Goal: Check status: Check status

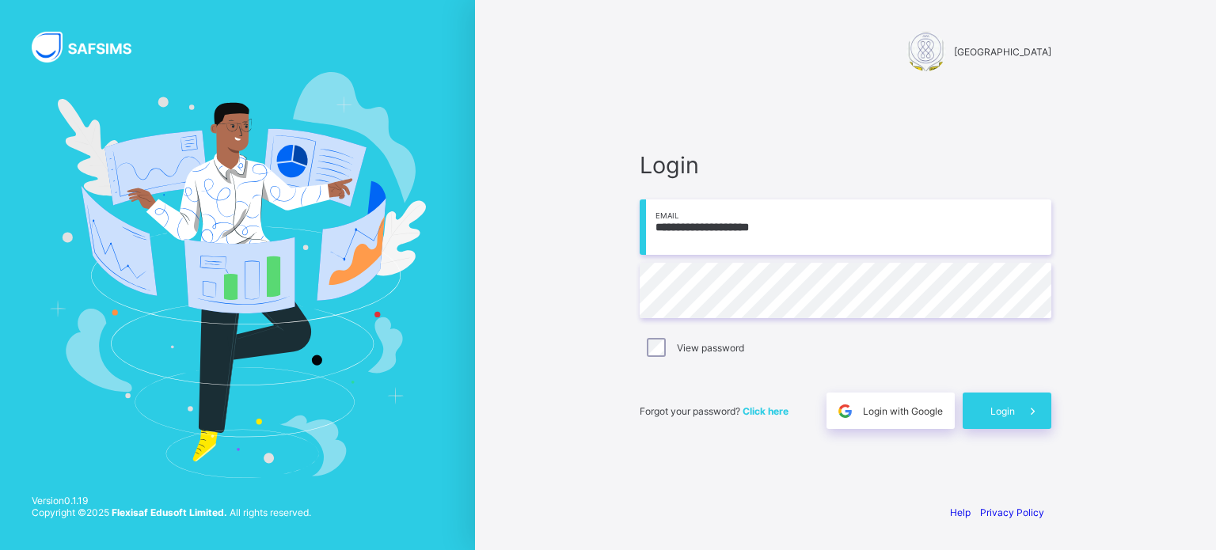
drag, startPoint x: 712, startPoint y: 227, endPoint x: 728, endPoint y: 245, distance: 24.1
click at [712, 227] on input "**********" at bounding box center [846, 226] width 412 height 55
type input "**********"
click at [1007, 419] on div "Login" at bounding box center [1006, 411] width 89 height 36
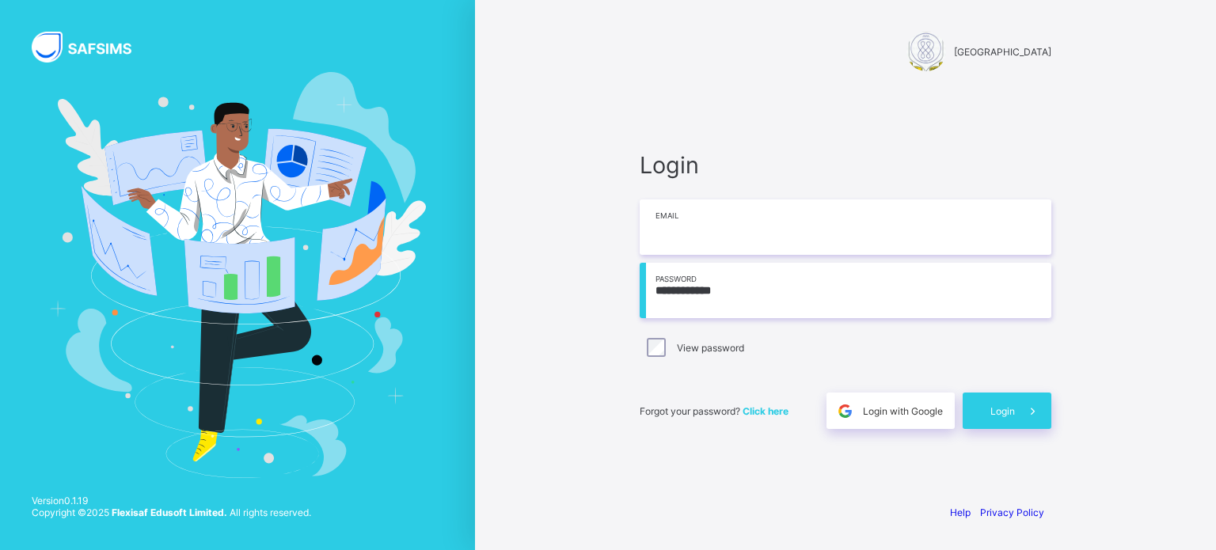
click at [689, 239] on input "email" at bounding box center [846, 226] width 412 height 55
click at [712, 224] on input "**********" at bounding box center [846, 226] width 412 height 55
type input "**********"
click at [1000, 414] on span "Login" at bounding box center [1002, 411] width 25 height 12
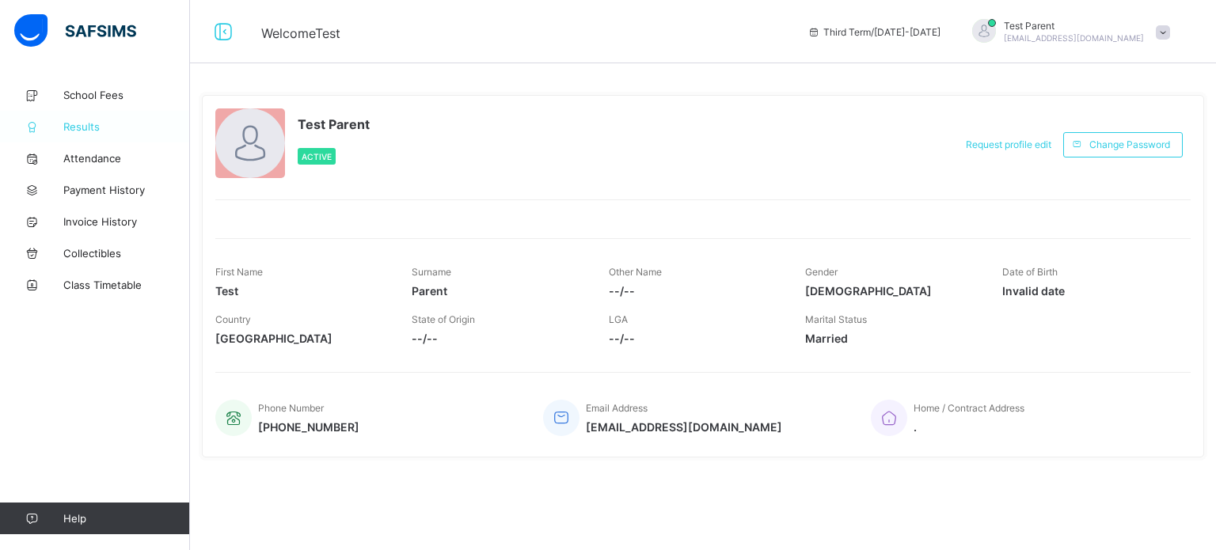
click at [80, 129] on span "Results" at bounding box center [126, 126] width 127 height 13
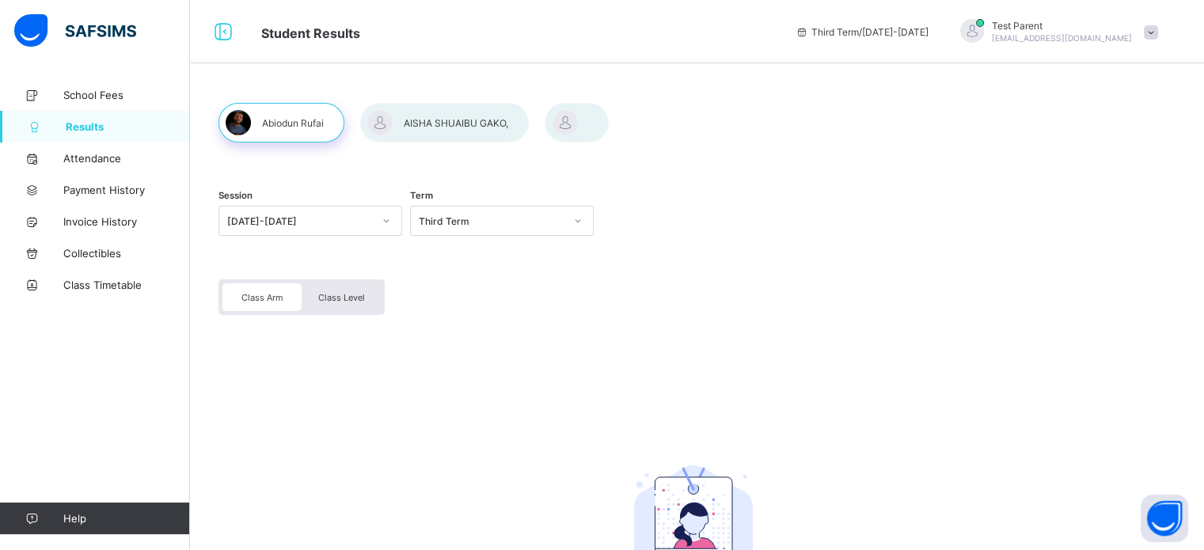
click at [422, 119] on div at bounding box center [444, 123] width 169 height 40
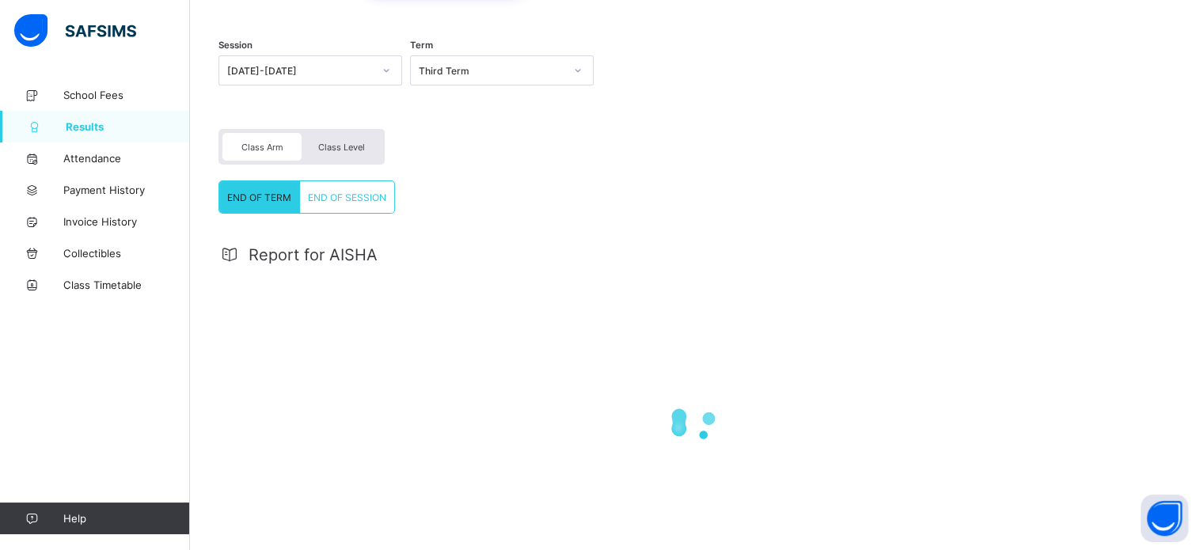
scroll to position [204, 0]
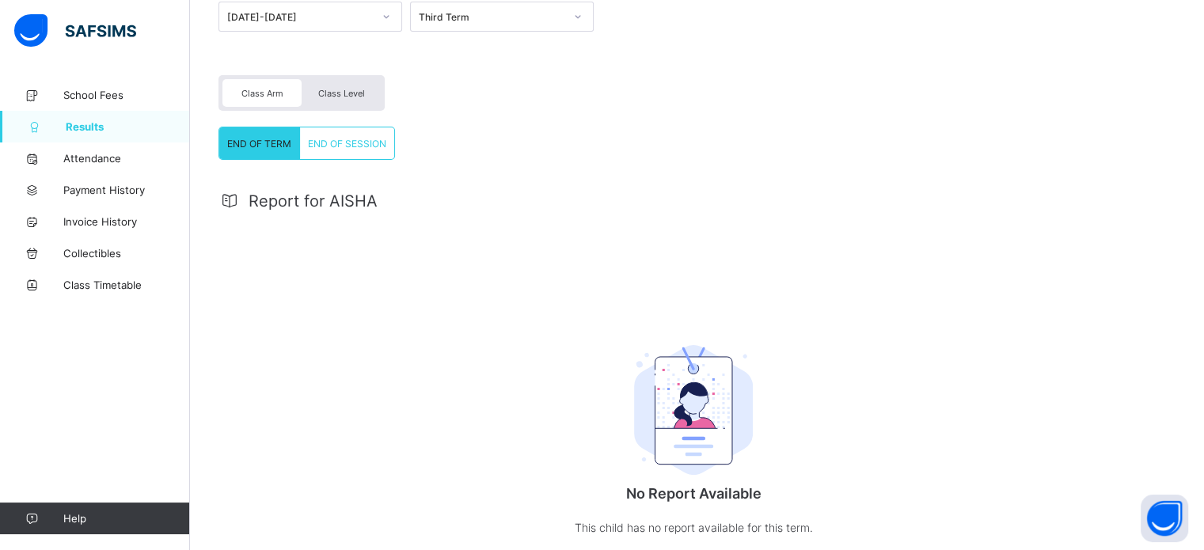
click at [347, 150] on div "END OF SESSION" at bounding box center [347, 143] width 94 height 32
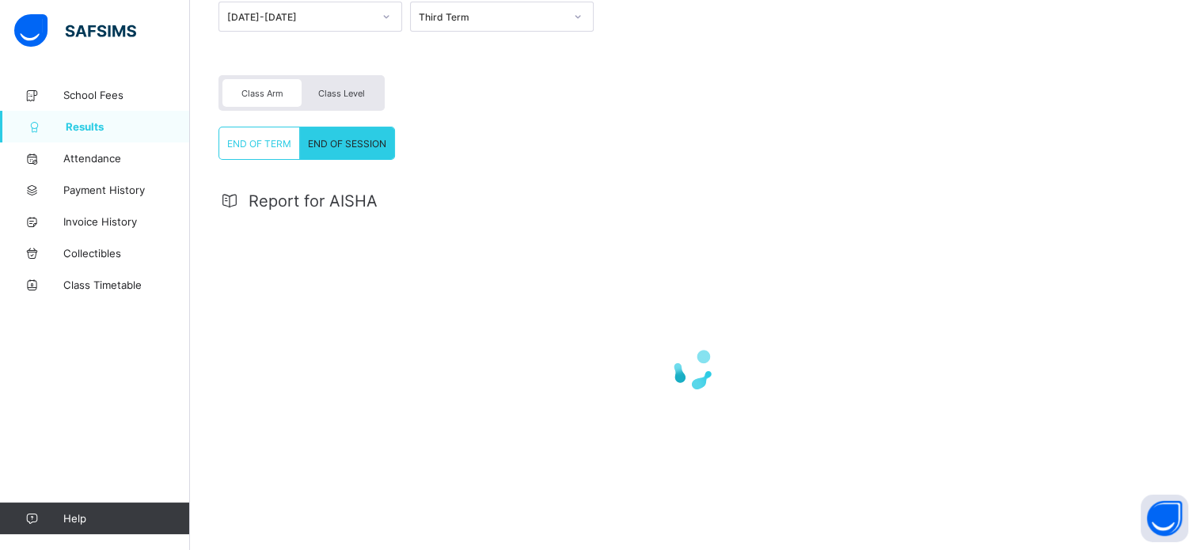
scroll to position [138, 0]
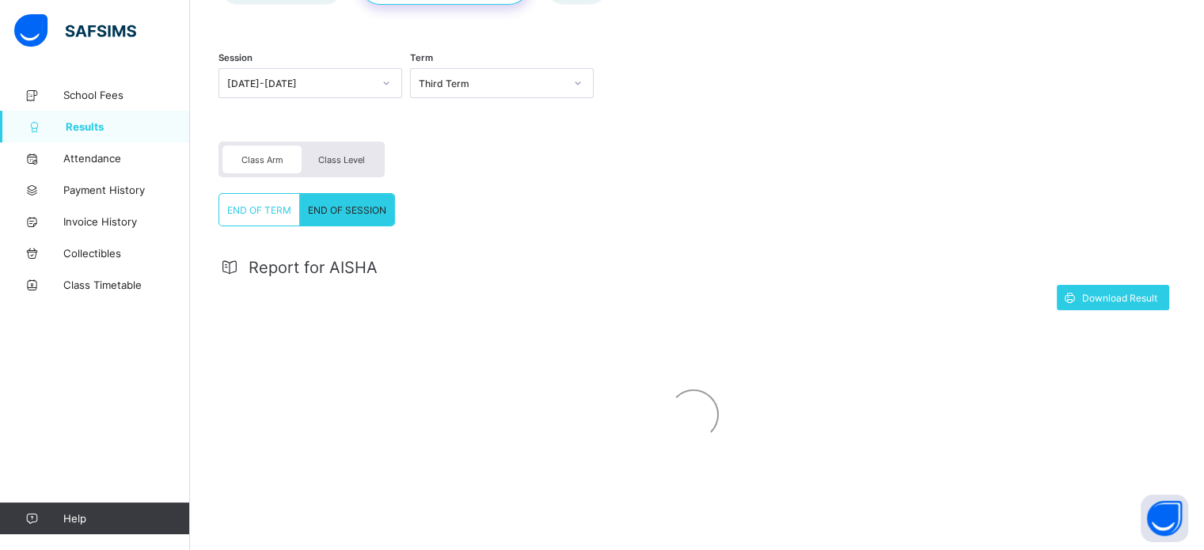
click at [351, 157] on span "Class Level" at bounding box center [341, 159] width 47 height 11
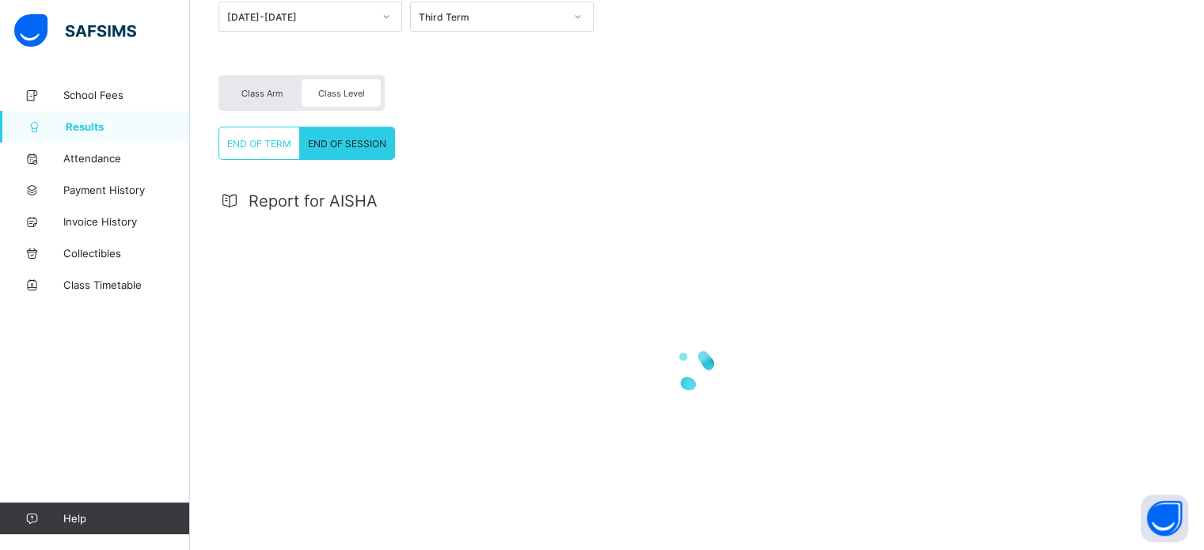
click at [367, 134] on div "END OF SESSION" at bounding box center [347, 143] width 94 height 32
click at [347, 99] on div "Class Level" at bounding box center [341, 93] width 79 height 28
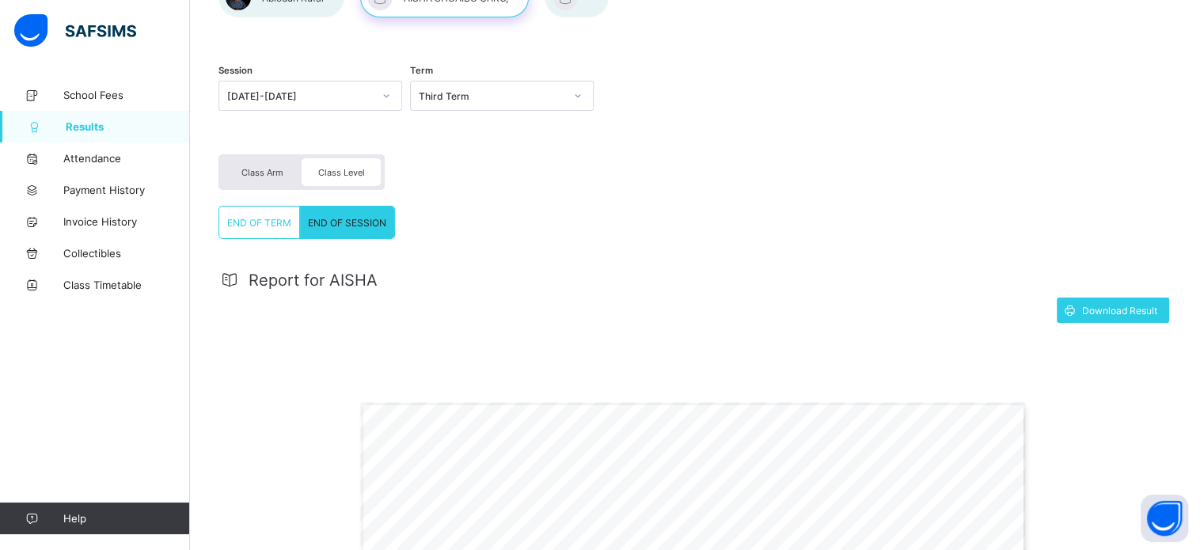
click at [280, 170] on span "Class Arm" at bounding box center [262, 172] width 42 height 11
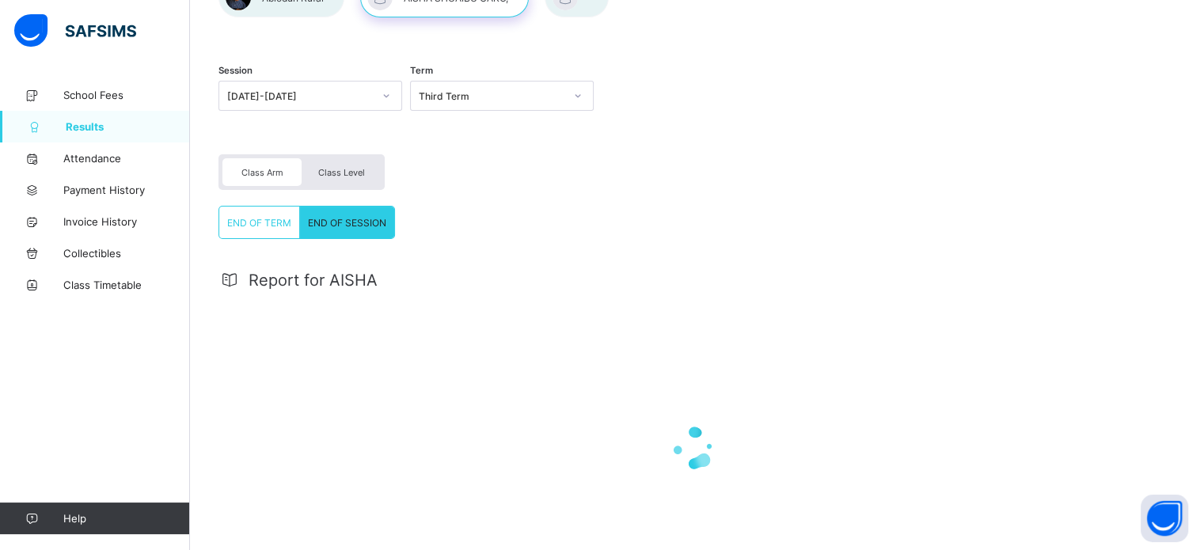
click at [280, 170] on span "Class Arm" at bounding box center [262, 172] width 42 height 11
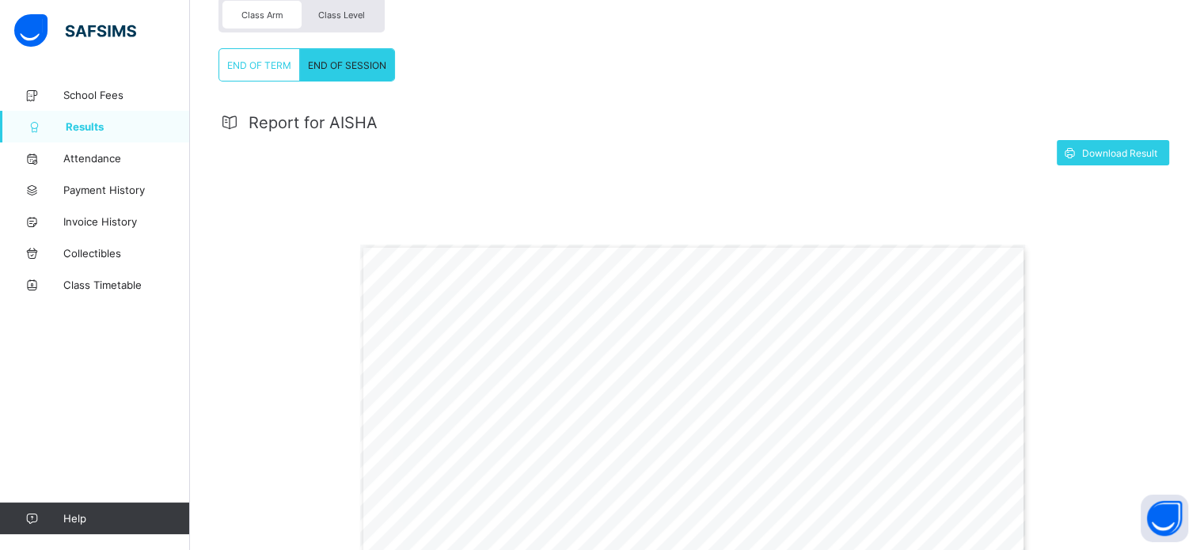
scroll to position [283, 0]
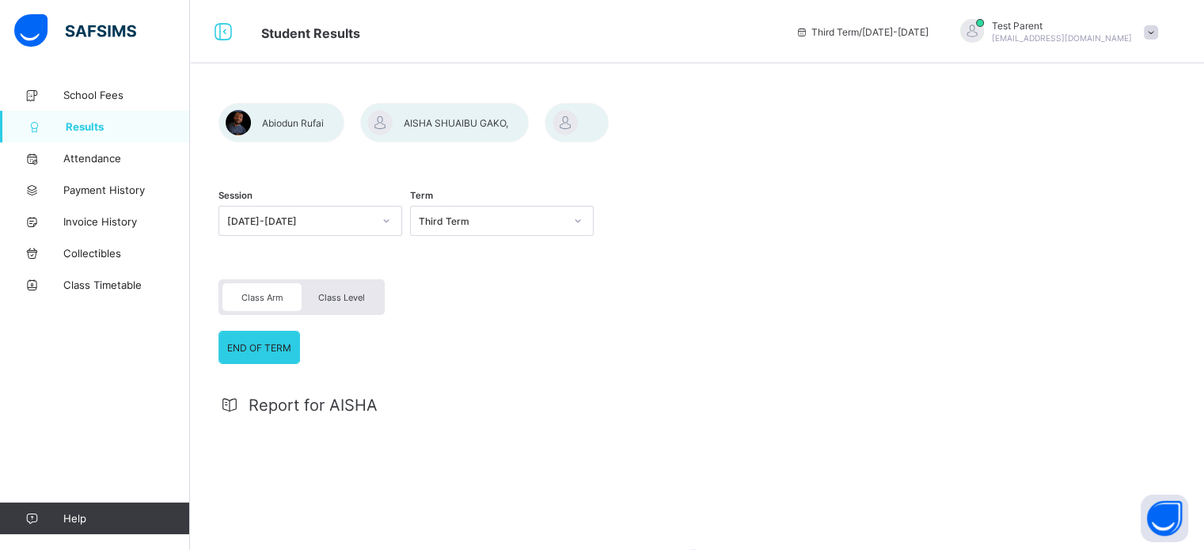
click at [583, 120] on div at bounding box center [577, 123] width 64 height 40
click at [478, 121] on div at bounding box center [444, 123] width 169 height 40
click at [571, 119] on div at bounding box center [577, 123] width 64 height 40
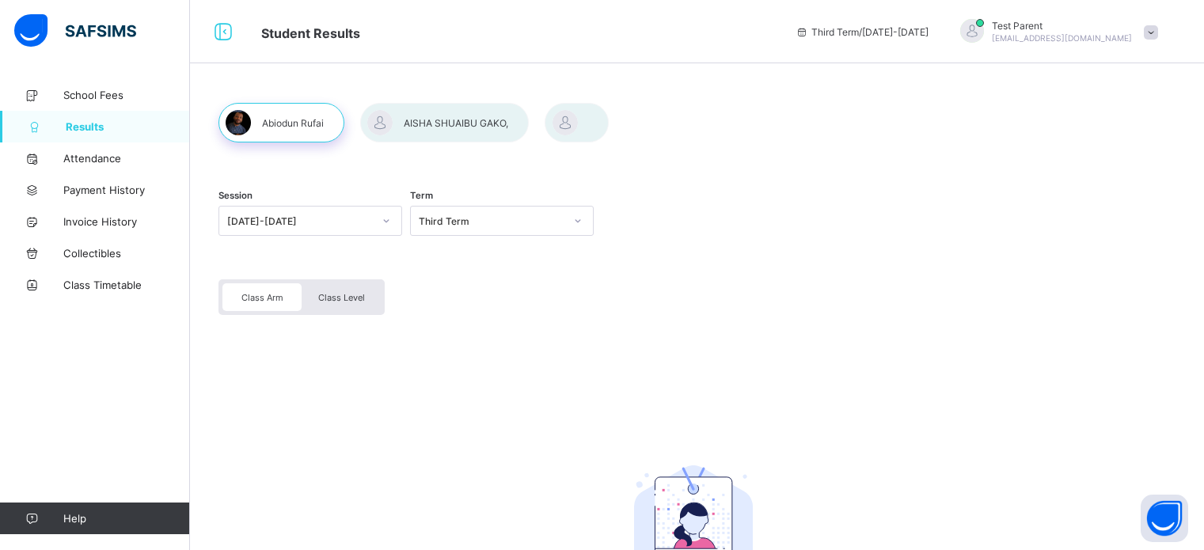
click at [568, 126] on div at bounding box center [577, 123] width 64 height 40
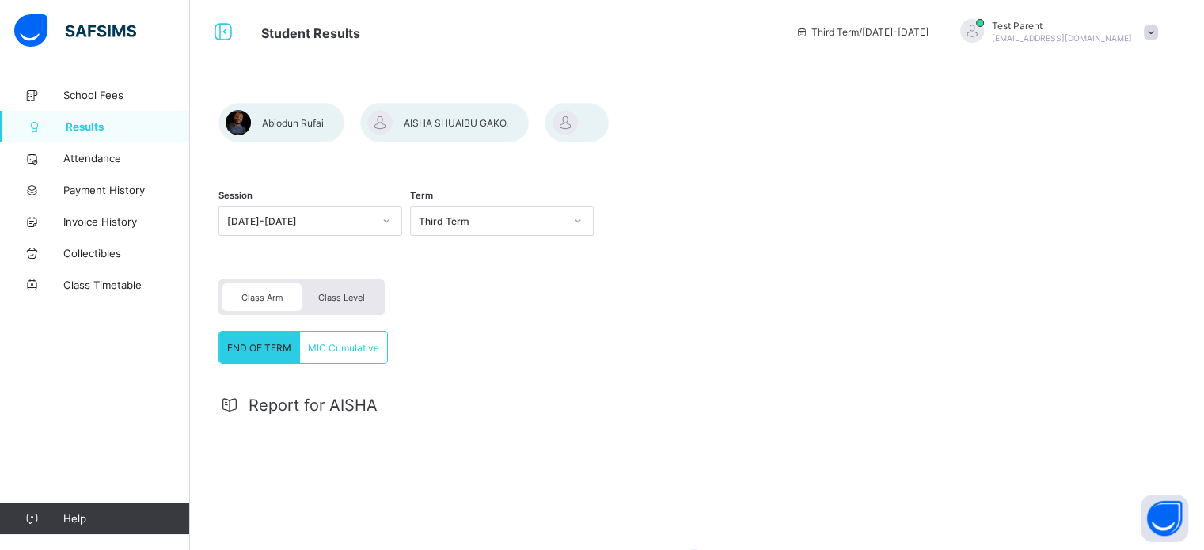
click at [359, 347] on span "MIC Cumulative" at bounding box center [343, 348] width 71 height 12
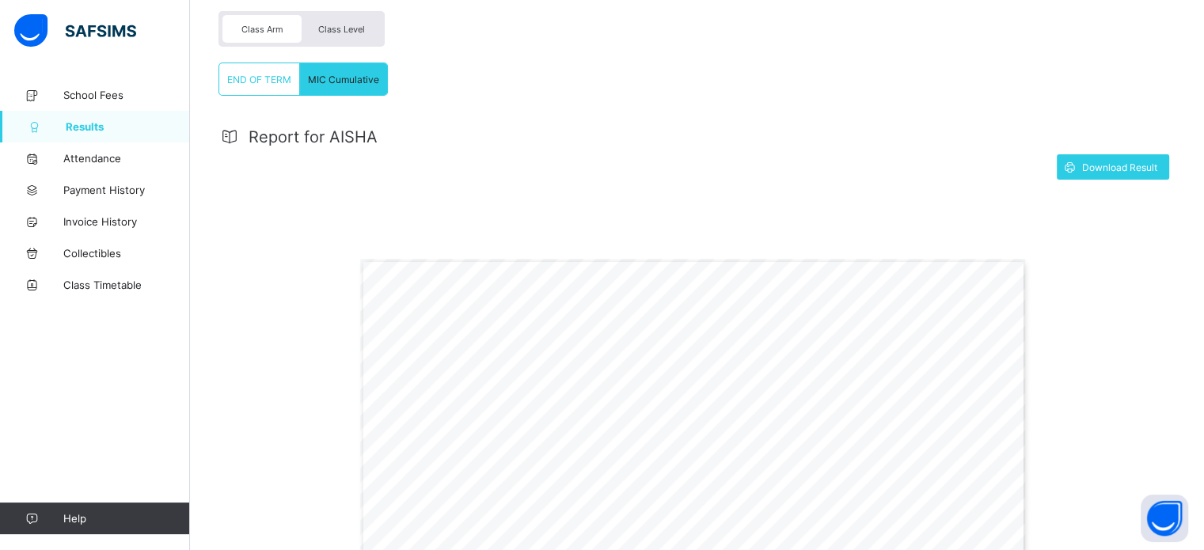
scroll to position [237, 0]
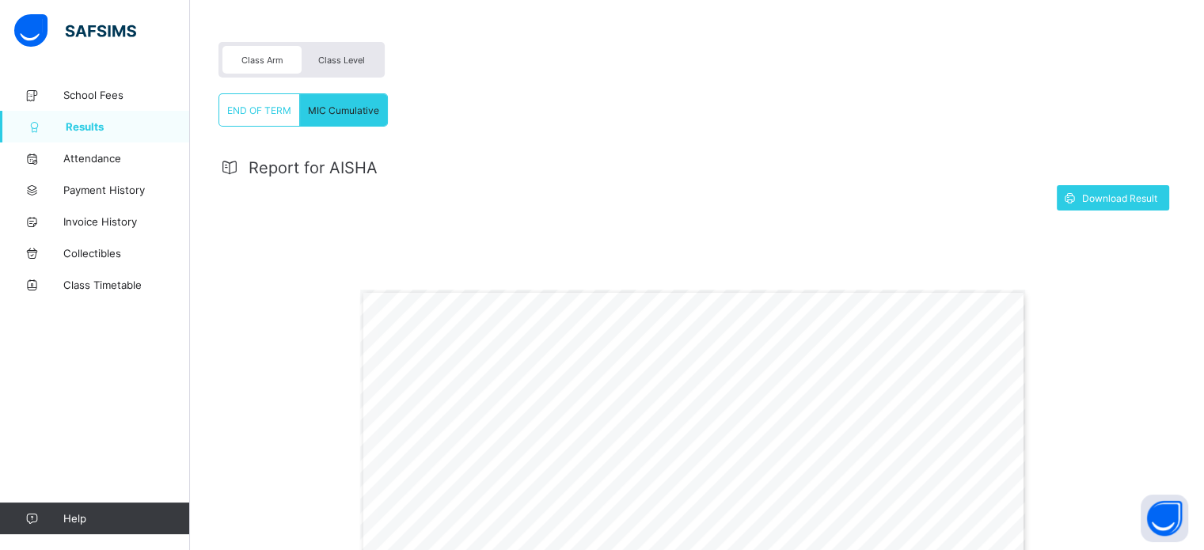
click at [238, 54] on div "Class Arm" at bounding box center [261, 60] width 79 height 28
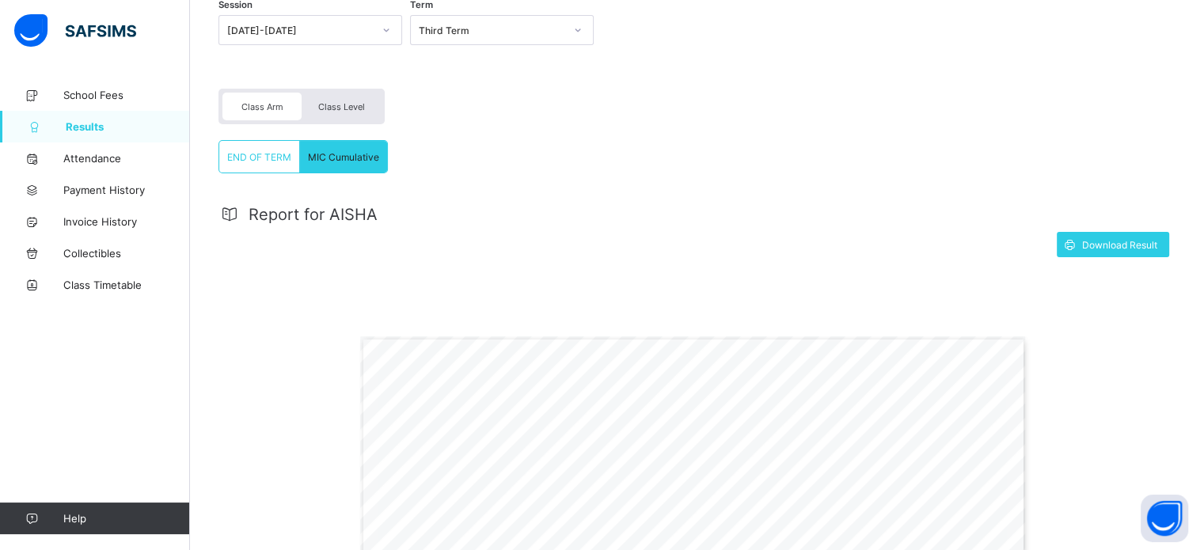
scroll to position [158, 0]
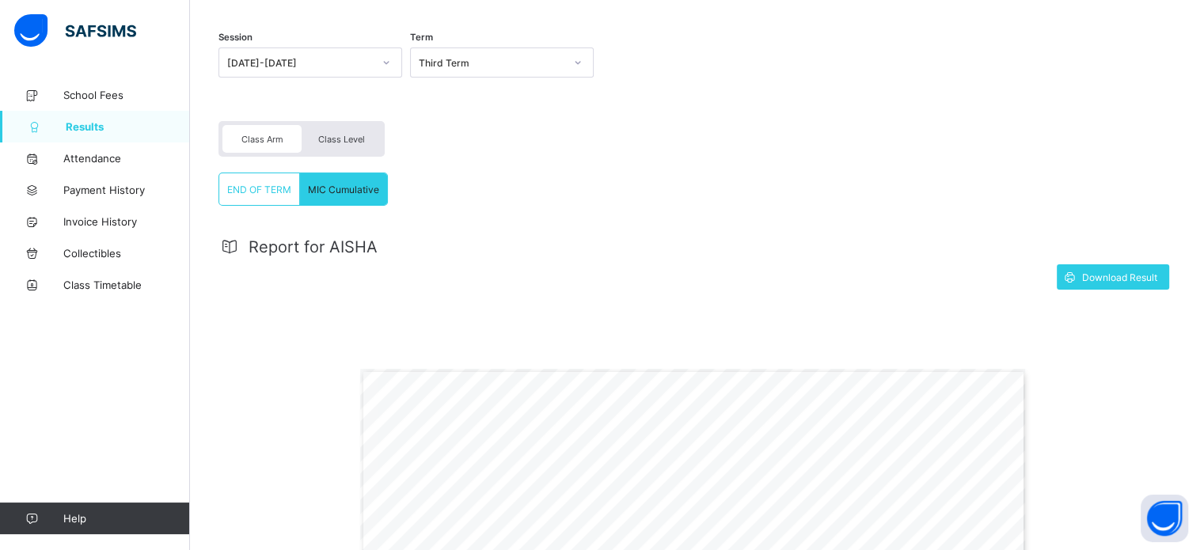
click at [352, 133] on div "Class Level" at bounding box center [341, 139] width 79 height 28
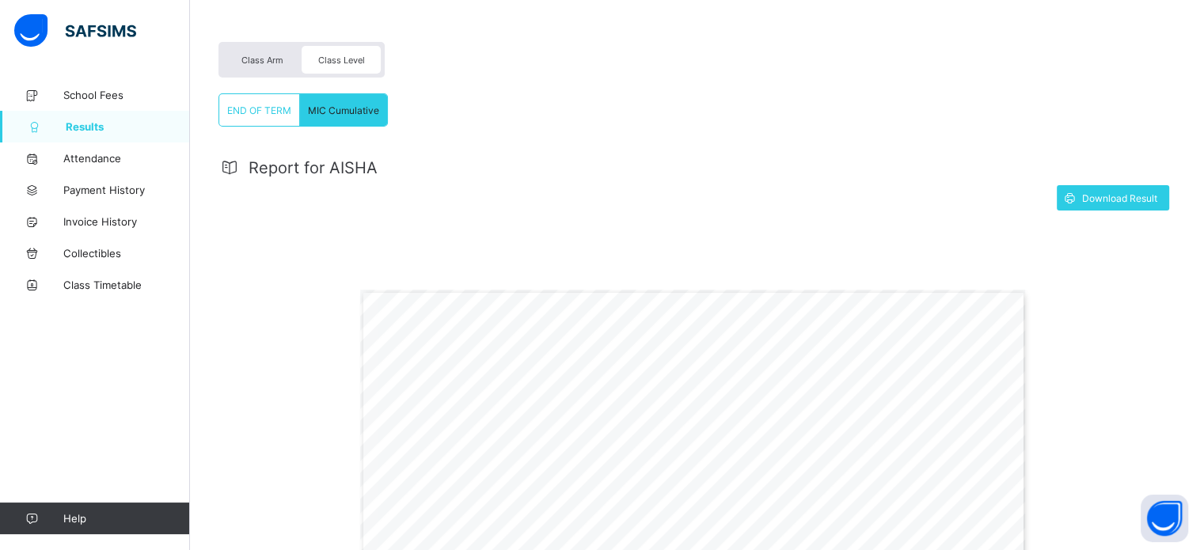
scroll to position [79, 0]
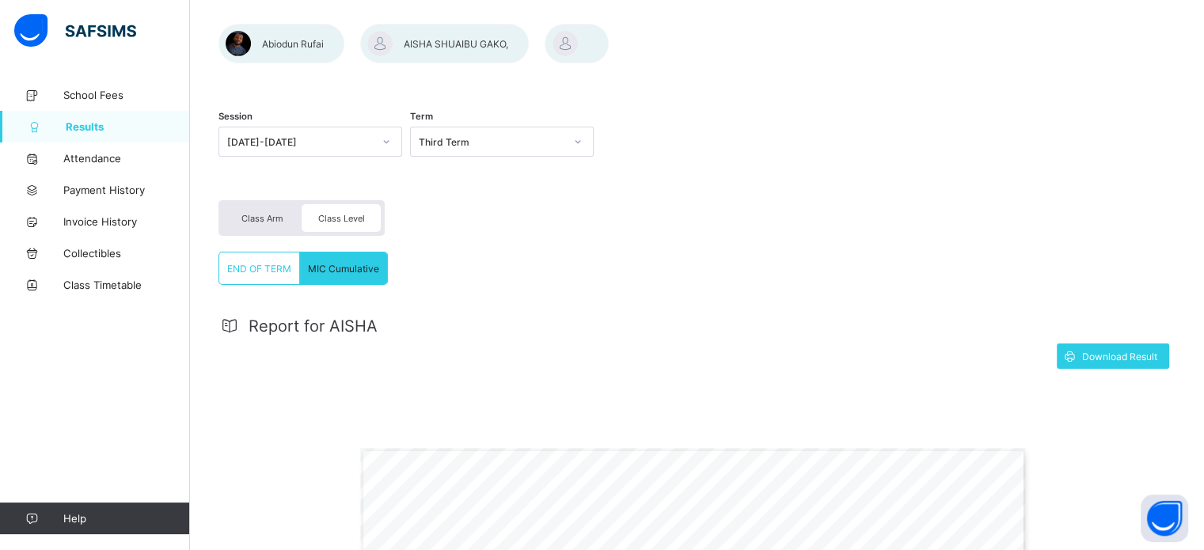
click at [237, 213] on div "Class Arm" at bounding box center [261, 218] width 79 height 28
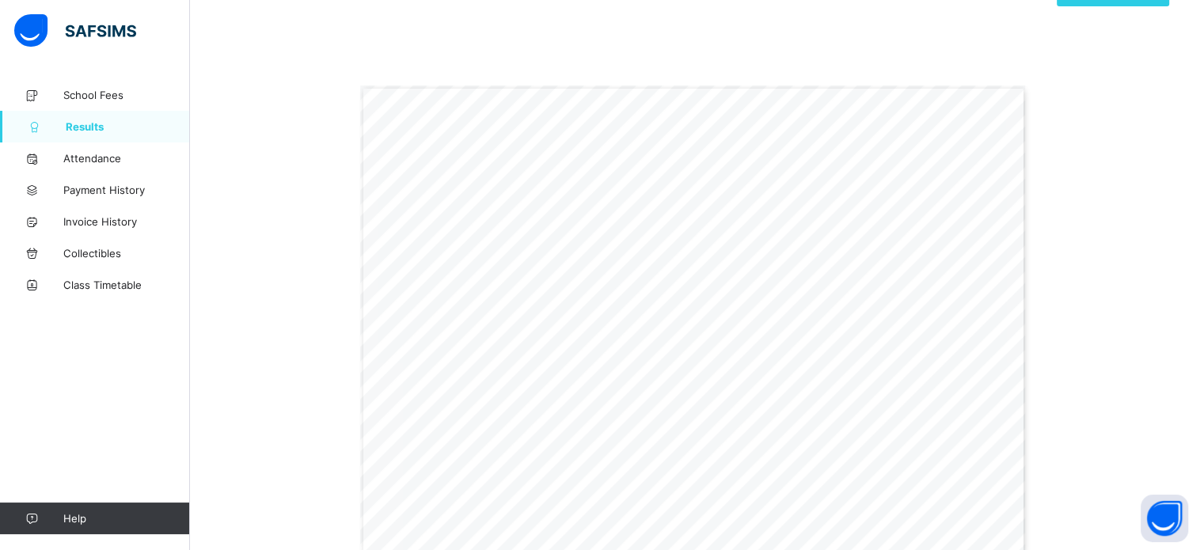
scroll to position [204, 0]
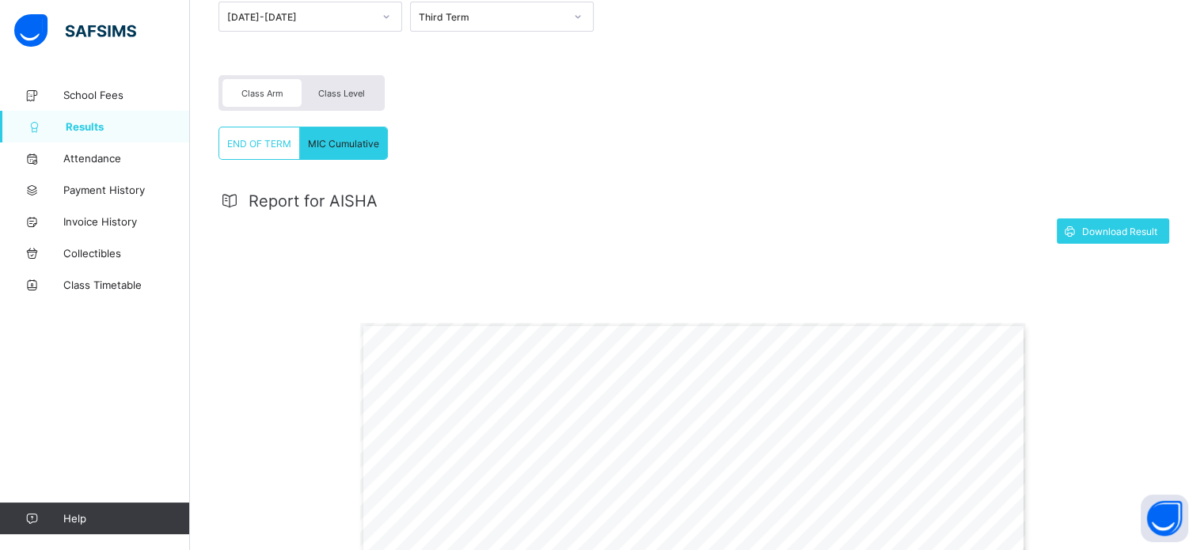
click at [347, 93] on span "Class Level" at bounding box center [341, 93] width 47 height 11
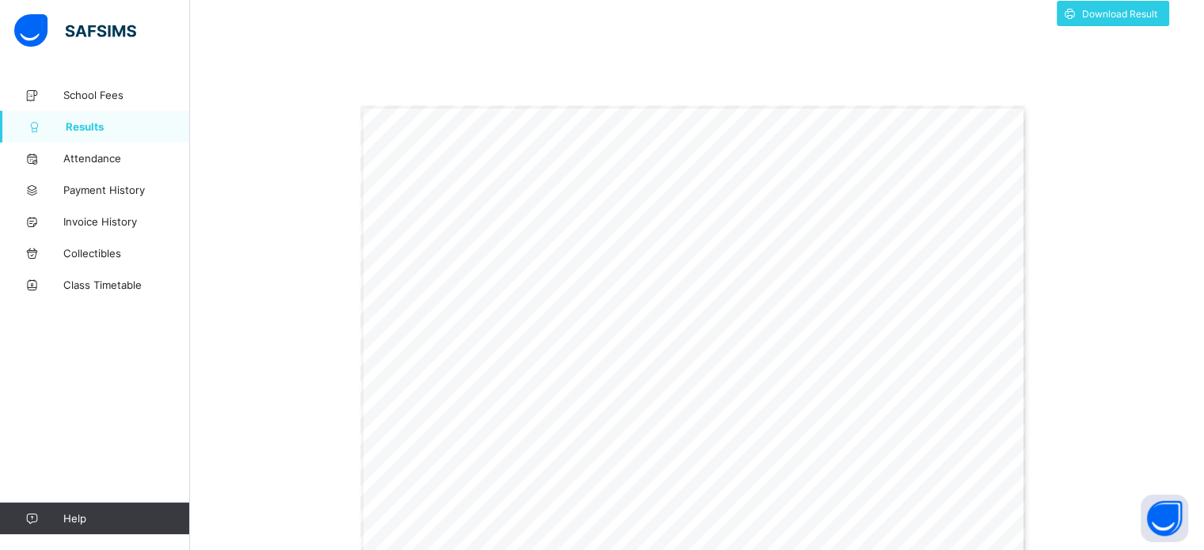
scroll to position [558, 0]
